Goal: Task Accomplishment & Management: Use online tool/utility

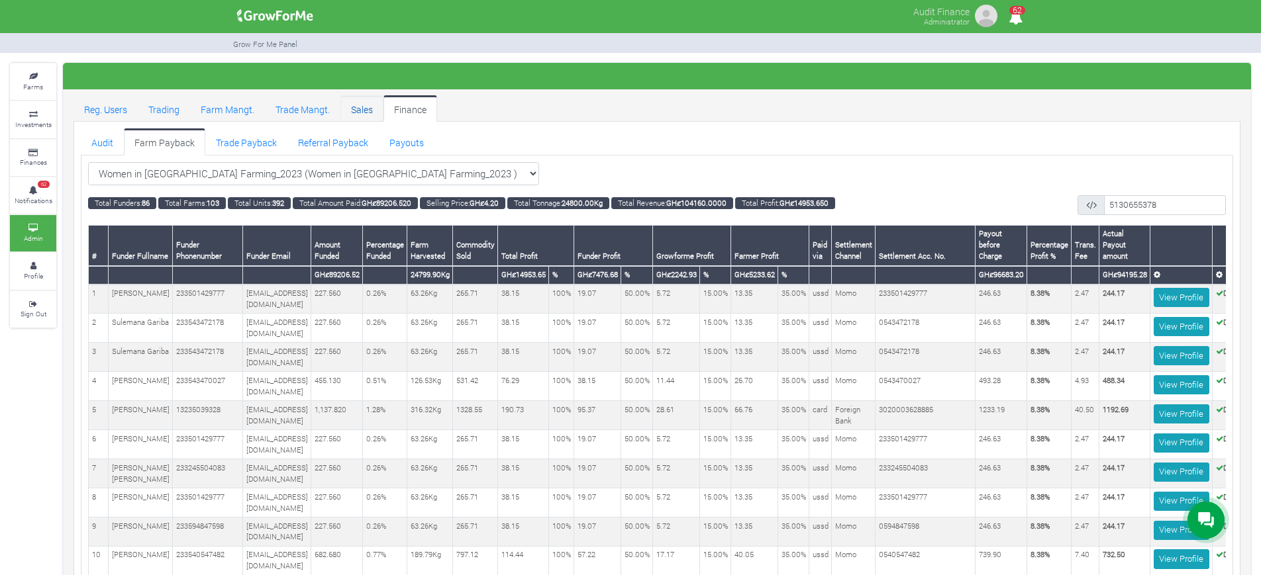
click at [364, 98] on link "Sales" at bounding box center [361, 108] width 43 height 26
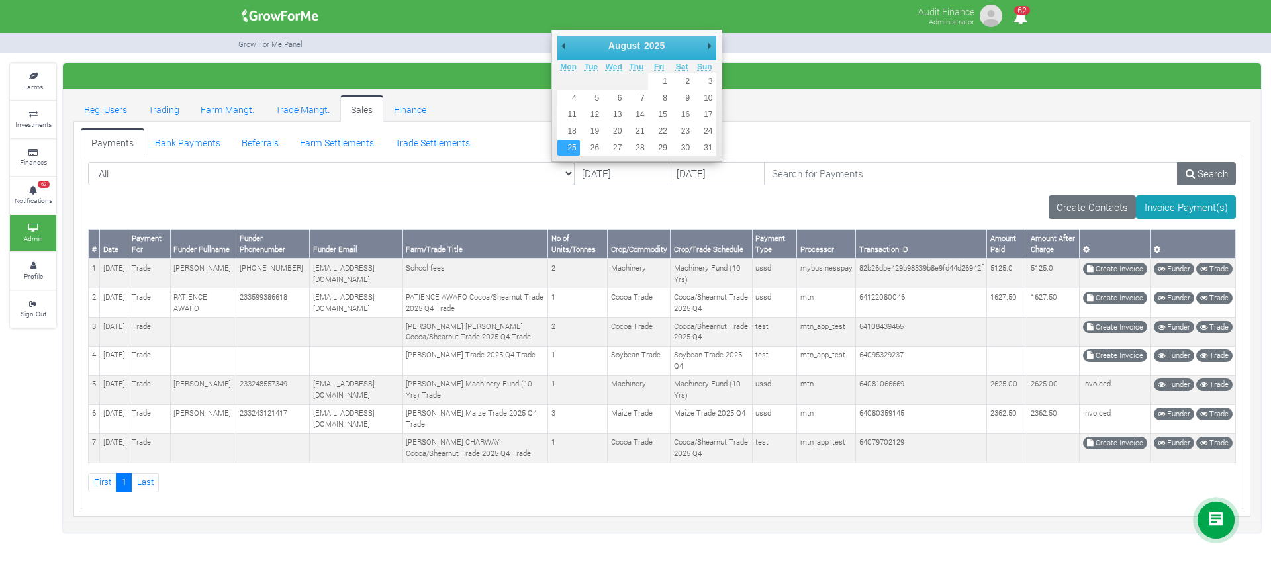
type input "[DATE]"
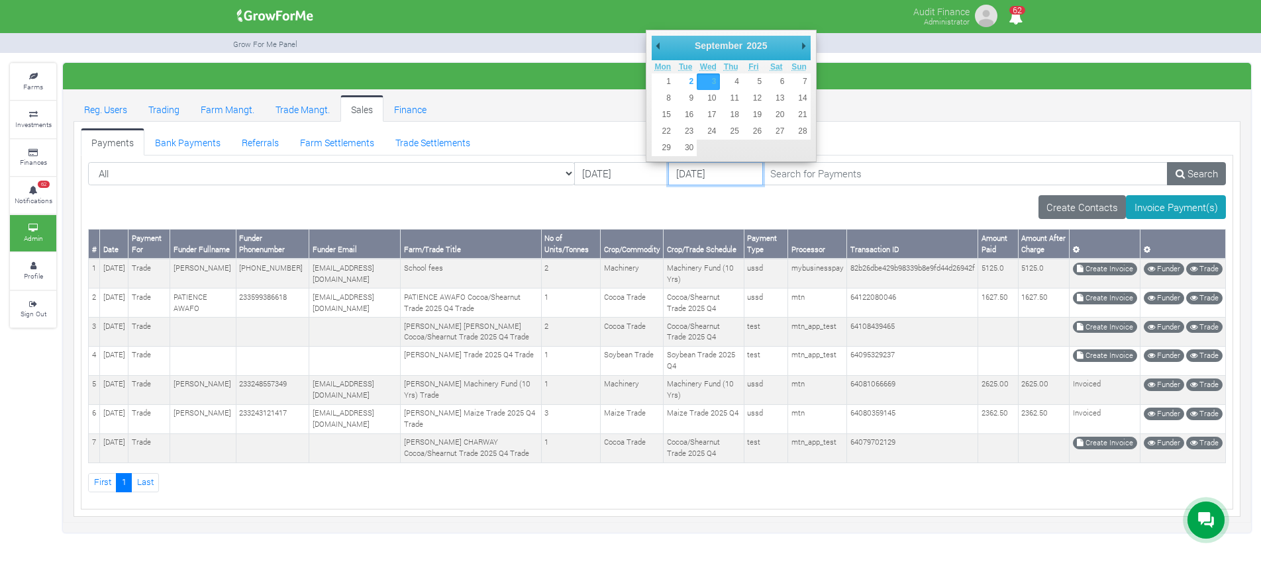
click at [668, 181] on input "[DATE]" at bounding box center [715, 174] width 95 height 24
type input "[DATE]"
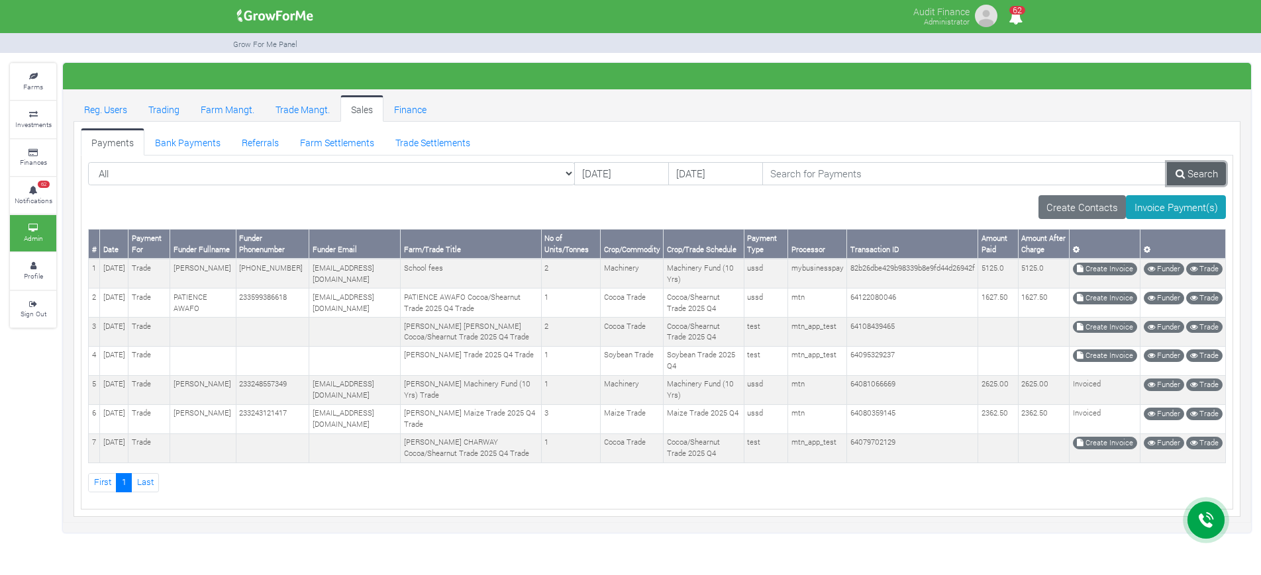
click at [1185, 172] on link "Search" at bounding box center [1196, 174] width 59 height 24
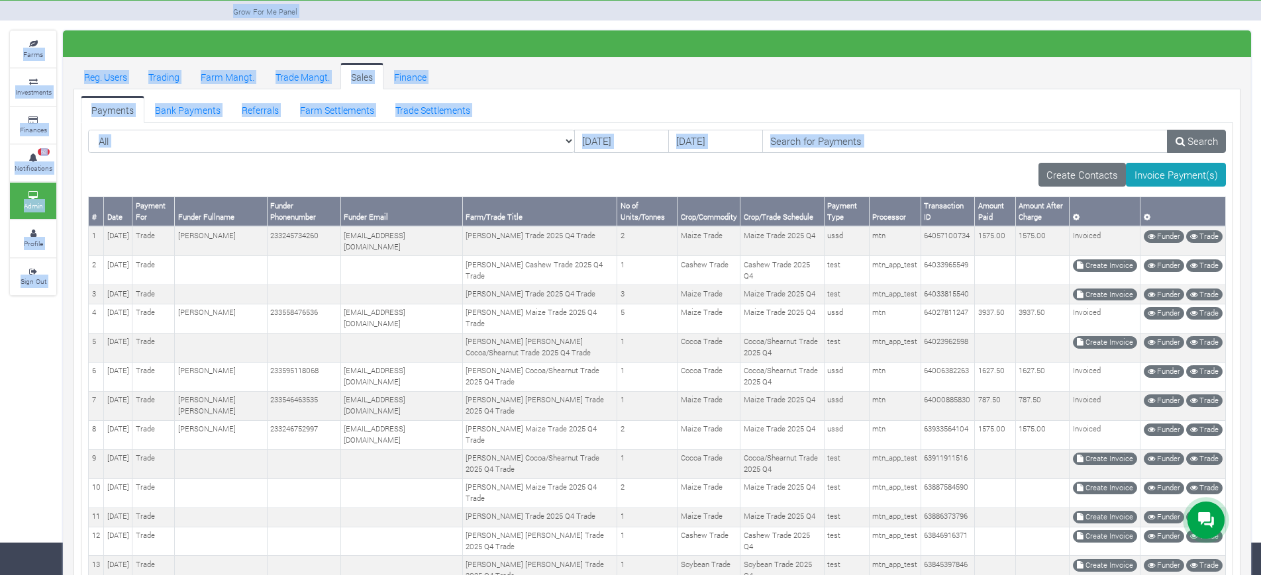
scroll to position [481, 0]
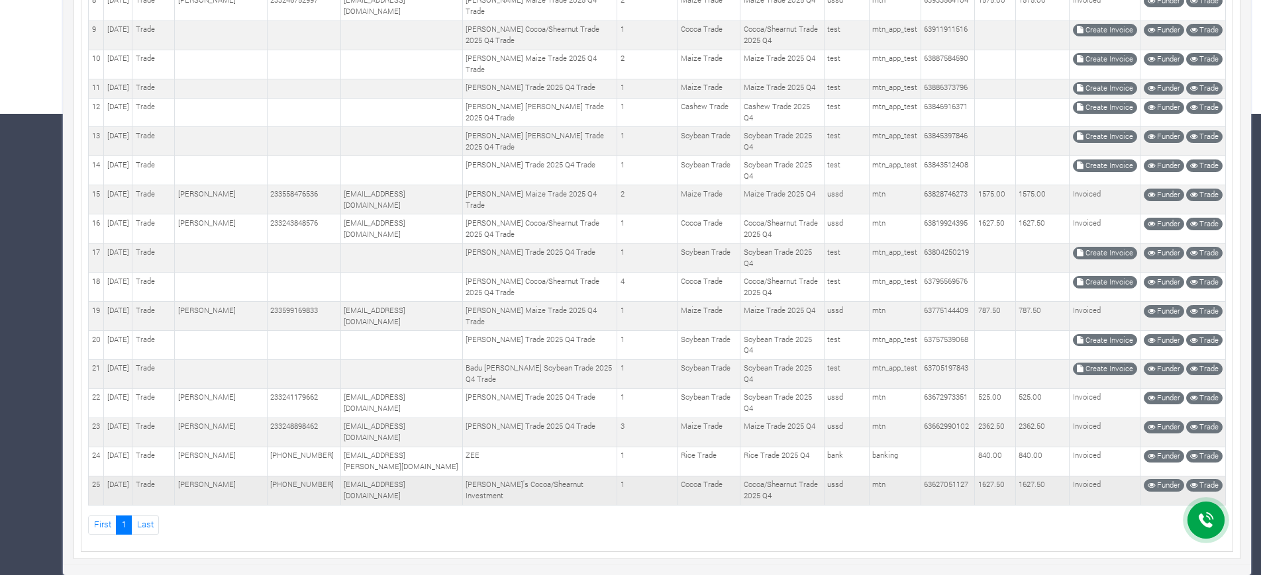
drag, startPoint x: 87, startPoint y: 241, endPoint x: 1107, endPoint y: 494, distance: 1050.4
click at [1107, 494] on div "# Date Payment For Funder Fullname Funder Phonenumber Funder Email Farm/Trade T…" at bounding box center [656, 151] width 1157 height 767
copy div "# Date Payment For Funder Fullname Funder Phonenumber Funder Email Farm/Trade T…"
